Goal: Communication & Community: Ask a question

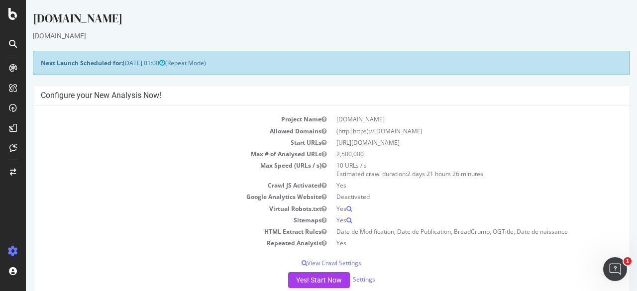
click at [48, 169] on td "Max Speed (URLs / s)" at bounding box center [186, 170] width 291 height 20
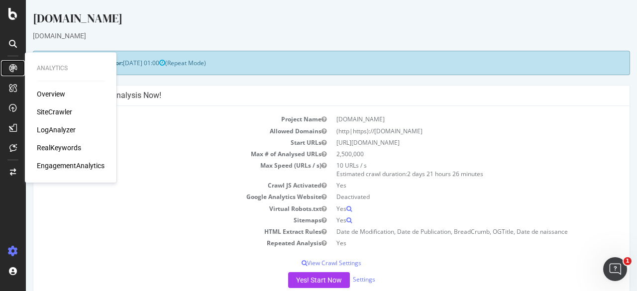
click at [12, 70] on icon at bounding box center [13, 68] width 8 height 8
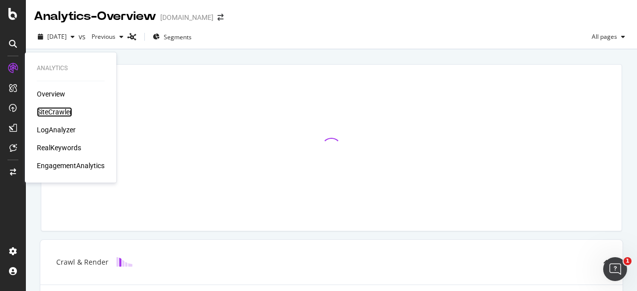
click at [54, 108] on div "SiteCrawler" at bounding box center [54, 112] width 35 height 10
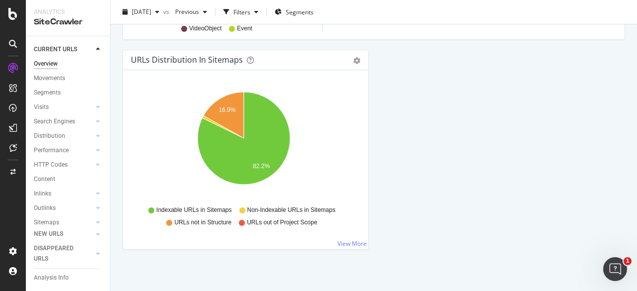
scroll to position [1150, 0]
click at [46, 77] on div "Movements" at bounding box center [49, 78] width 31 height 10
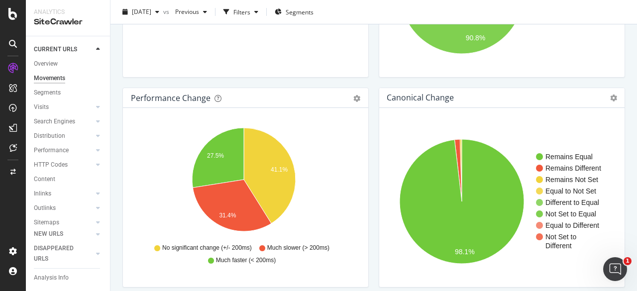
scroll to position [199, 0]
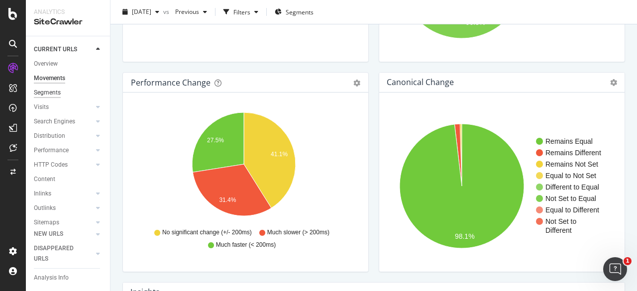
click at [45, 90] on div "Segments" at bounding box center [47, 93] width 27 height 10
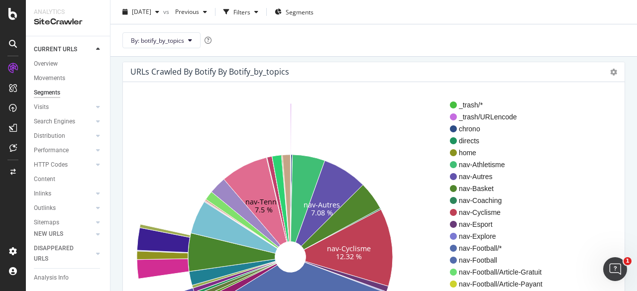
scroll to position [82, 0]
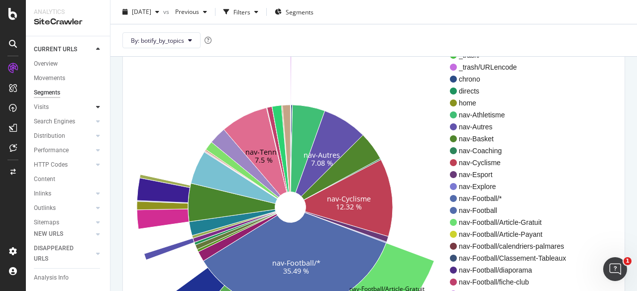
click at [96, 106] on icon at bounding box center [98, 107] width 4 height 6
click at [43, 107] on div "Visits" at bounding box center [41, 107] width 15 height 10
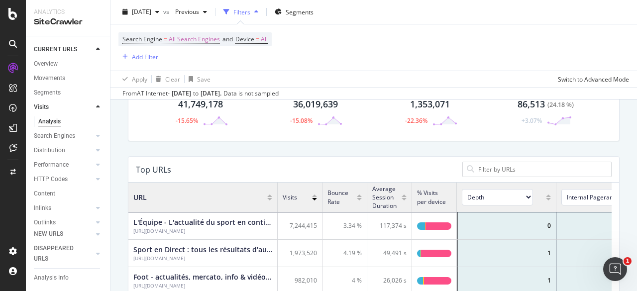
scroll to position [149, 0]
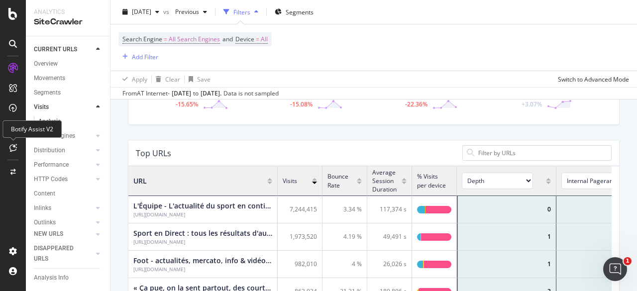
click at [10, 144] on icon at bounding box center [12, 148] width 7 height 8
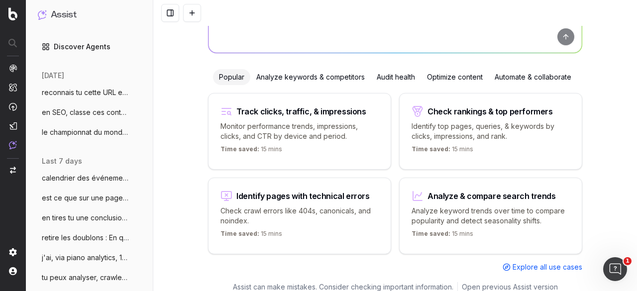
scroll to position [50, 0]
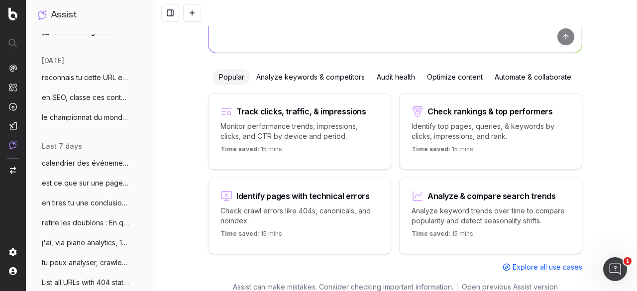
click at [89, 115] on span "le championnat du monde masculin de vole" at bounding box center [86, 118] width 88 height 10
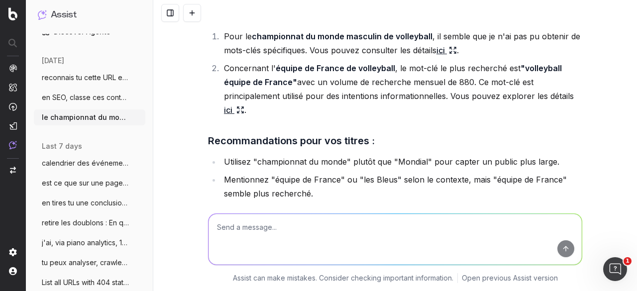
scroll to position [21147, 0]
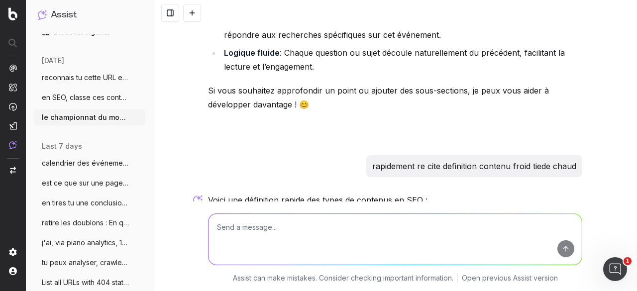
click at [292, 233] on textarea at bounding box center [395, 239] width 373 height 51
paste textarea "En vue du Derby de Manchester [DATE] ; L'histoire du derby / le derby en statis…"
type textarea "quelques questions concernant le derby de manchester : En vue du Derby de Manch…"
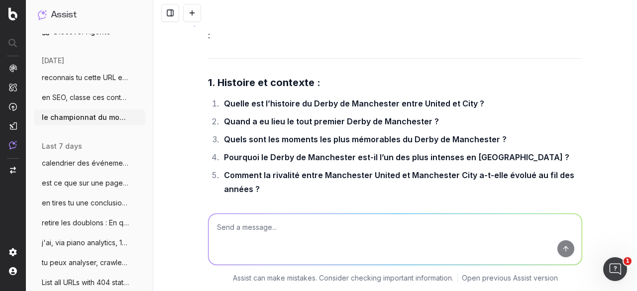
scroll to position [21817, 0]
